Goal: Register for event/course

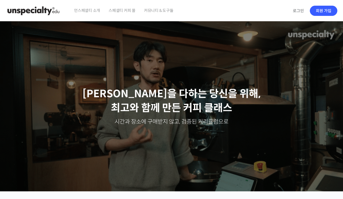
click at [111, 8] on span "스페셜티 커피 몰" at bounding box center [122, 11] width 27 height 22
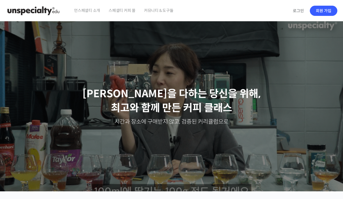
click at [154, 7] on span "커뮤니티 & 도구들" at bounding box center [158, 11] width 29 height 22
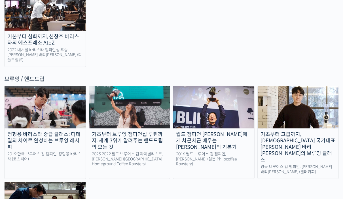
scroll to position [910, 0]
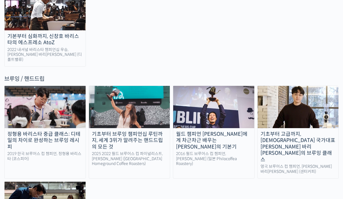
click at [286, 86] on img at bounding box center [298, 107] width 81 height 42
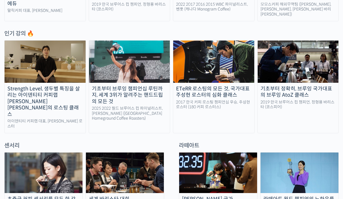
scroll to position [283, 0]
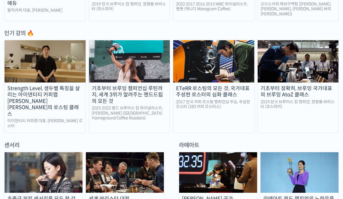
click at [290, 90] on div "기초부터 정확히, 브루잉 국가대표의 브루잉 AtoZ 클래스" at bounding box center [298, 91] width 81 height 13
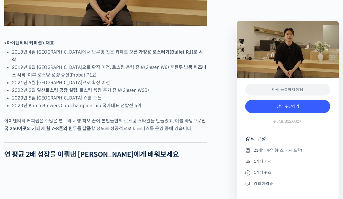
scroll to position [339, 0]
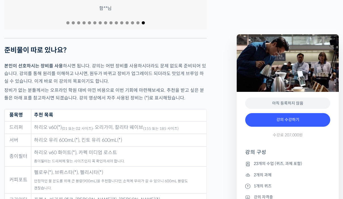
scroll to position [2648, 0]
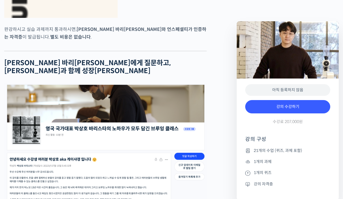
scroll to position [1890, 0]
